Goal: Navigation & Orientation: Go to known website

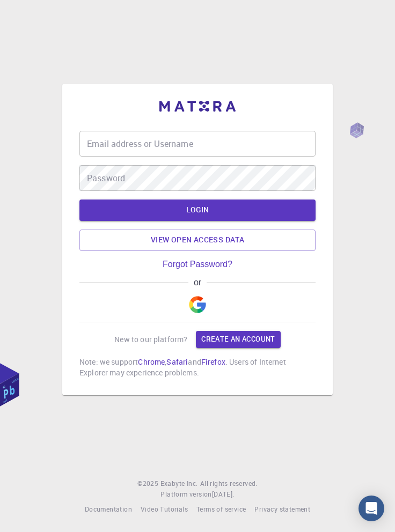
click at [200, 313] on img "button" at bounding box center [197, 304] width 17 height 17
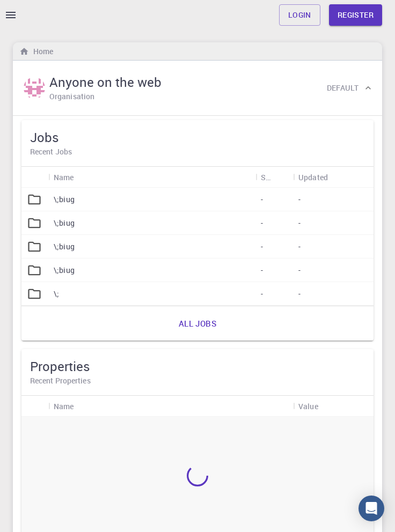
click at [299, 17] on link "Login" at bounding box center [299, 14] width 41 height 21
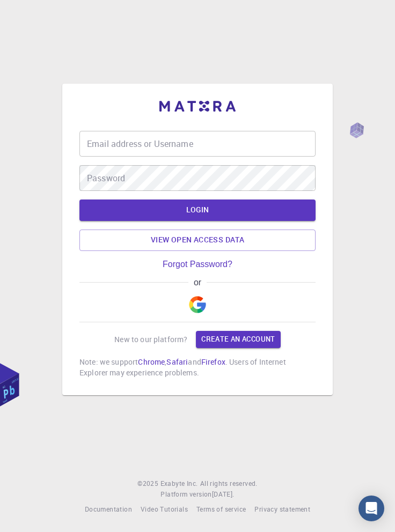
click at [200, 313] on img "button" at bounding box center [197, 304] width 17 height 17
click at [199, 313] on img "button" at bounding box center [197, 304] width 17 height 17
click at [2, 516] on div "Email address or Username Email address or Username Password Password LOGIN Vie…" at bounding box center [197, 266] width 395 height 532
click at [196, 313] on img "button" at bounding box center [197, 304] width 17 height 17
